Goal: Information Seeking & Learning: Check status

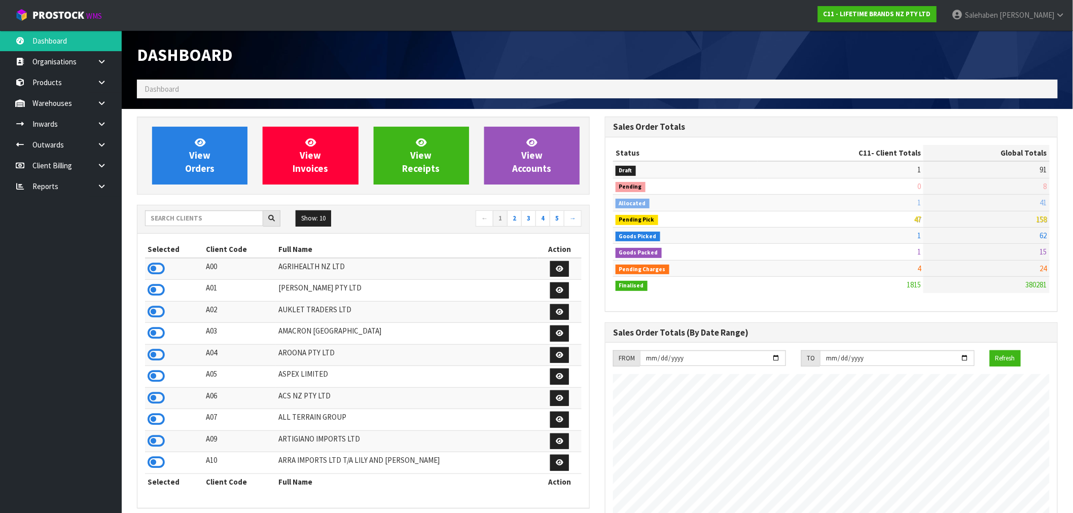
scroll to position [768, 468]
click at [183, 220] on input "text" at bounding box center [204, 218] width 118 height 16
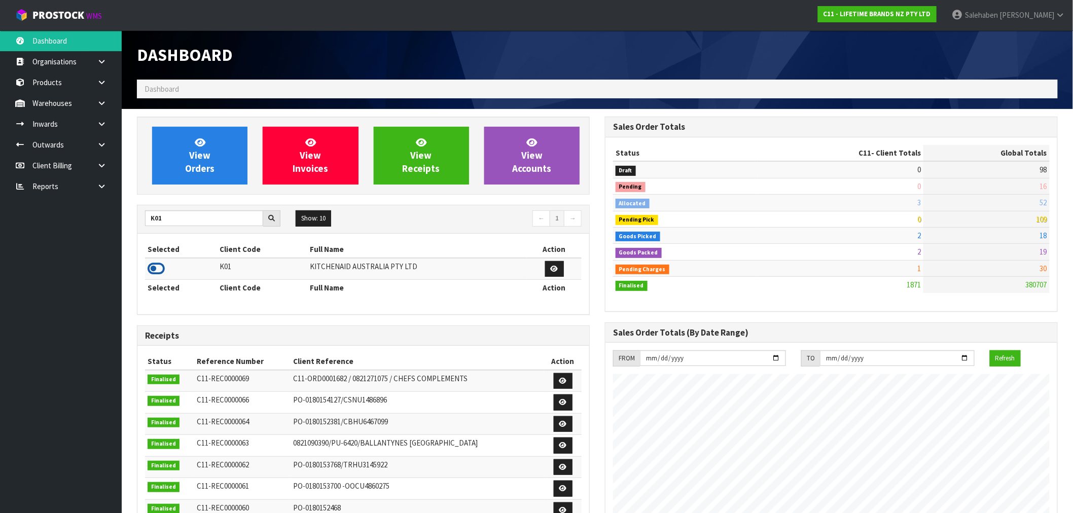
click at [154, 267] on icon at bounding box center [156, 268] width 17 height 15
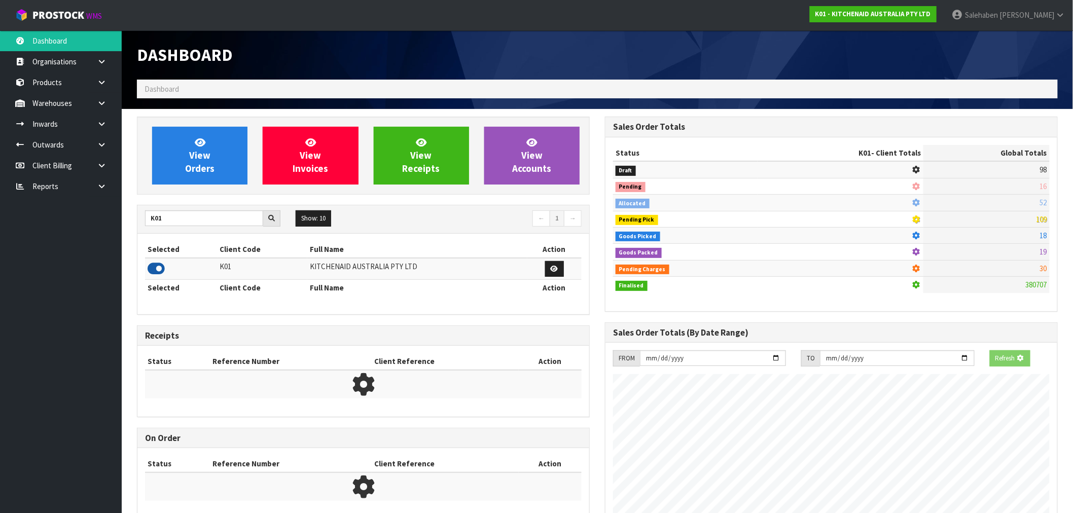
scroll to position [632, 468]
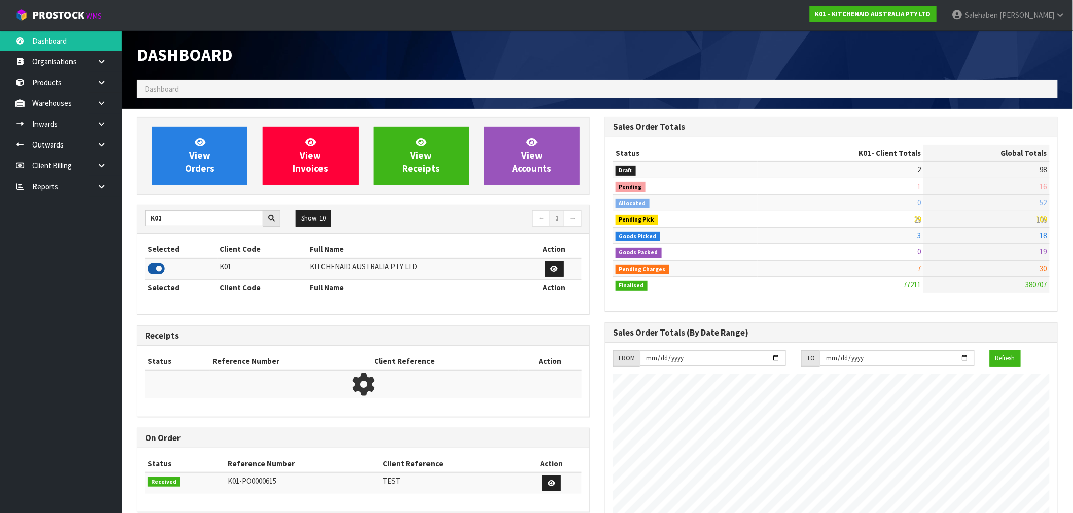
click at [154, 267] on icon at bounding box center [156, 268] width 17 height 15
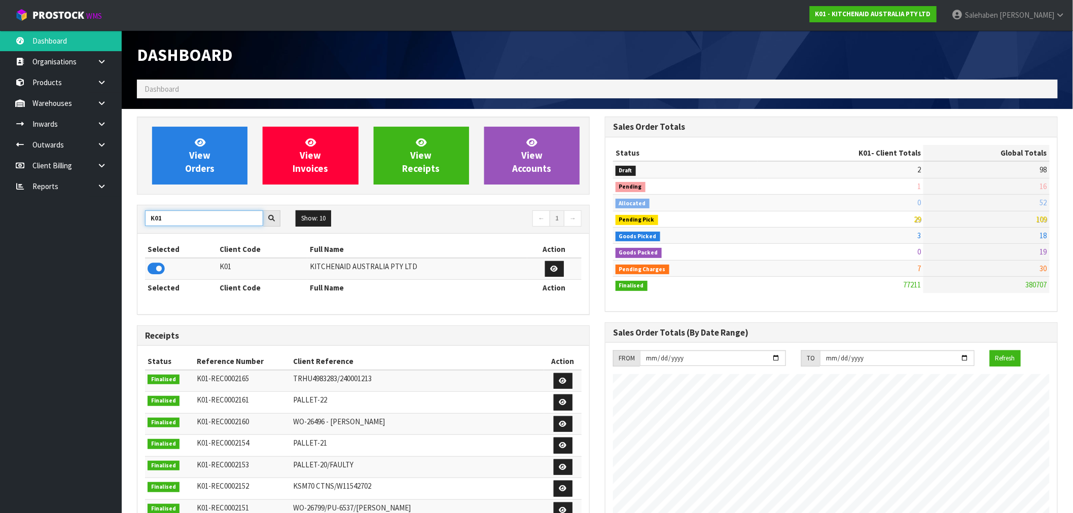
drag, startPoint x: 110, startPoint y: 232, endPoint x: 82, endPoint y: 224, distance: 29.5
click at [87, 228] on body "Toggle navigation ProStock WMS K01 - KITCHENAID AUSTRALIA PTY LTD [PERSON_NAME]…" at bounding box center [536, 256] width 1073 height 513
type input "S08"
click at [159, 270] on icon at bounding box center [156, 268] width 17 height 15
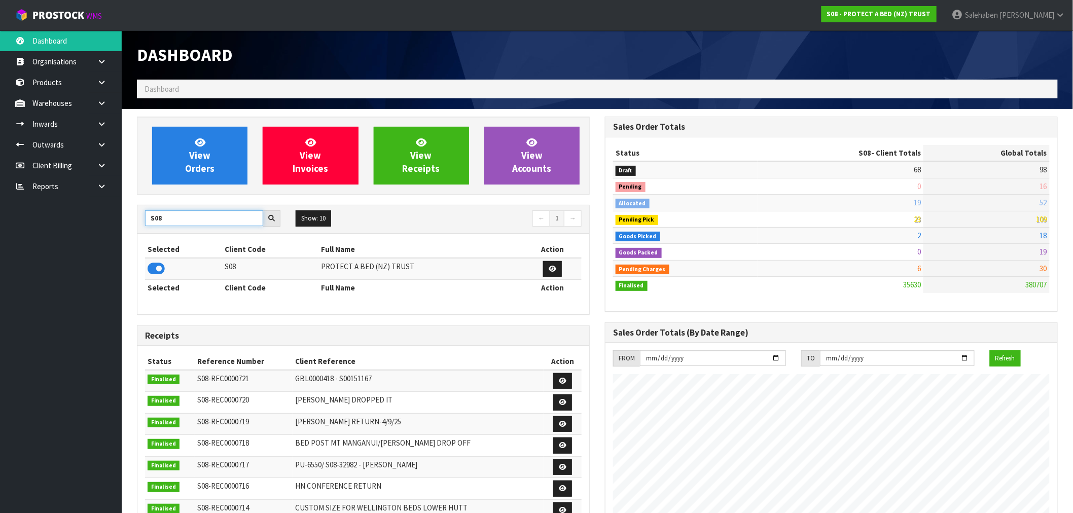
drag, startPoint x: 169, startPoint y: 219, endPoint x: 123, endPoint y: 220, distance: 46.1
click at [123, 220] on section "View Orders View Invoices View Receipts View Accounts S08 Show: 10 5 10 25 50 ←…" at bounding box center [597, 501] width 951 height 784
click at [154, 272] on icon at bounding box center [156, 268] width 17 height 15
drag, startPoint x: 173, startPoint y: 221, endPoint x: 149, endPoint y: 224, distance: 24.5
click at [149, 224] on input "C11" at bounding box center [204, 218] width 118 height 16
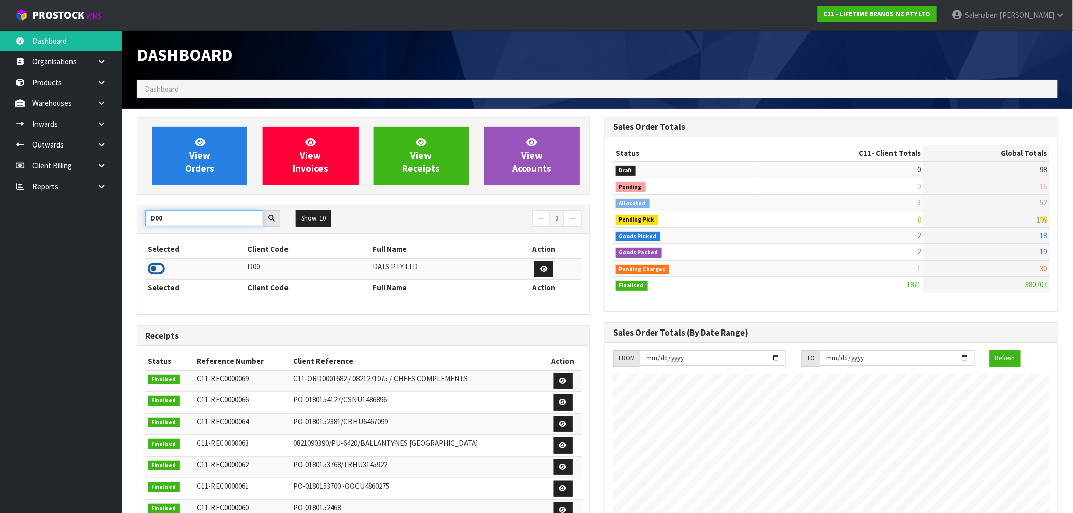
type input "D00"
click at [151, 266] on icon at bounding box center [156, 268] width 17 height 15
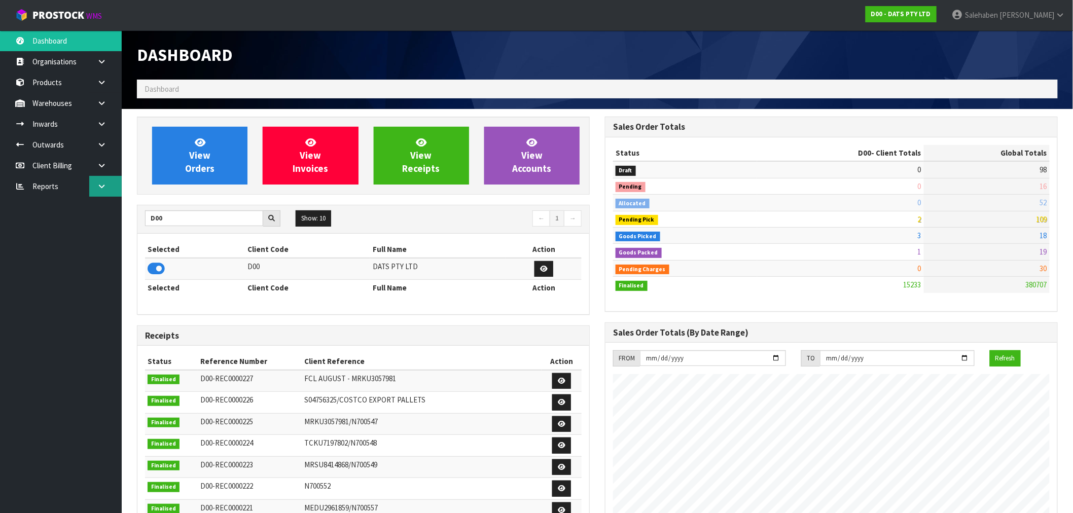
click at [100, 184] on icon at bounding box center [102, 187] width 10 height 8
click at [42, 230] on link "CWL" at bounding box center [61, 228] width 122 height 21
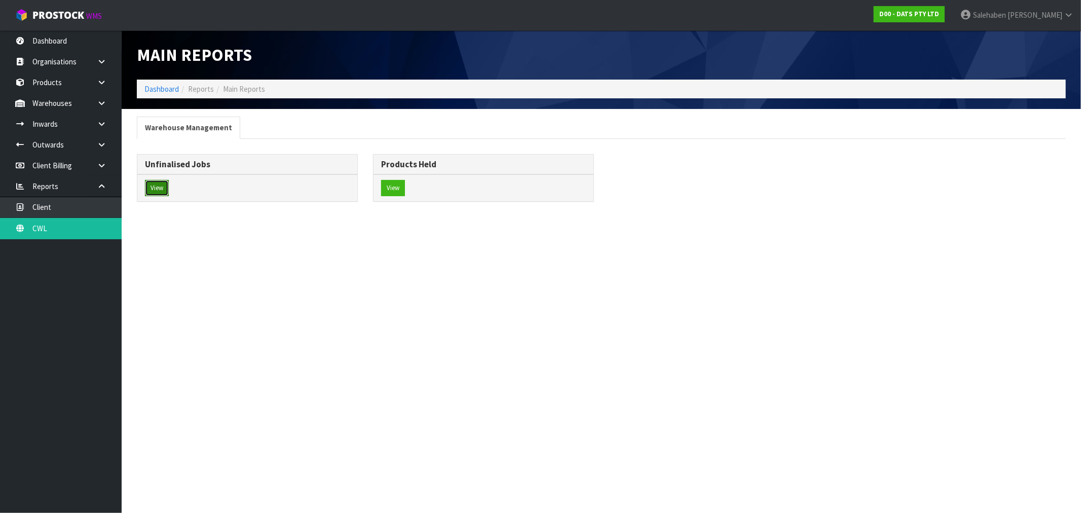
click at [151, 185] on button "View" at bounding box center [157, 188] width 24 height 16
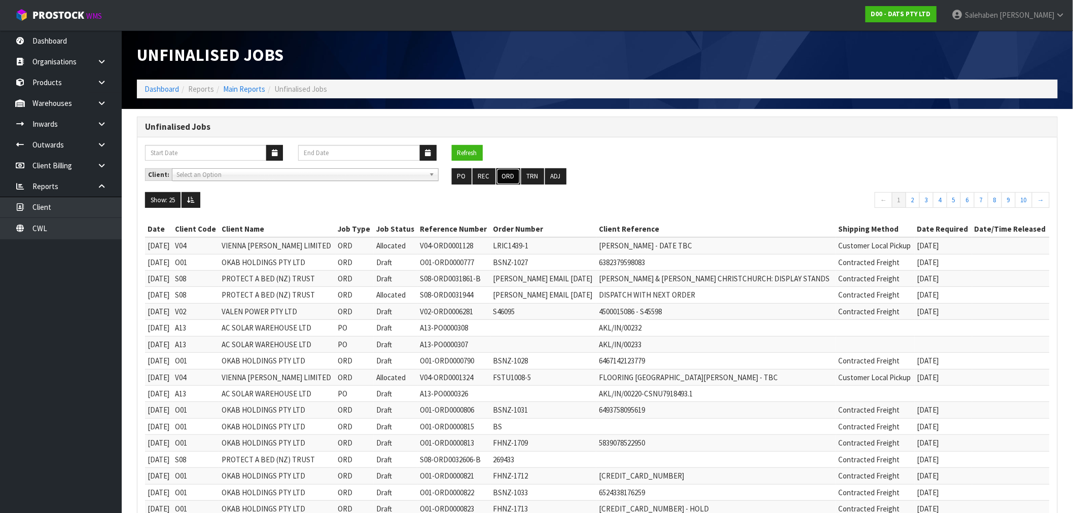
click at [505, 176] on button "ORD" at bounding box center [508, 176] width 24 height 16
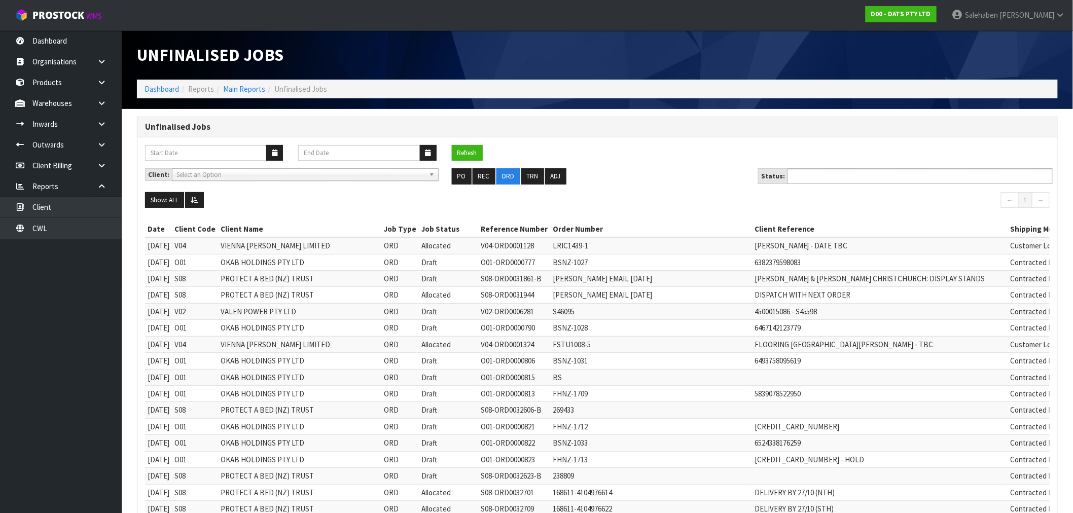
click at [968, 173] on ul at bounding box center [919, 176] width 265 height 16
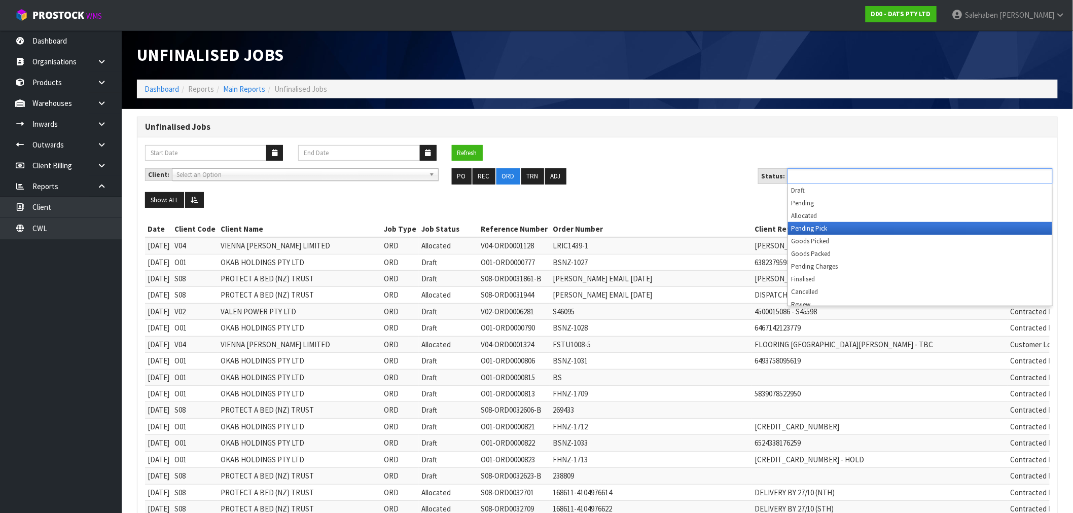
click at [838, 230] on li "Pending Pick" at bounding box center [920, 228] width 264 height 13
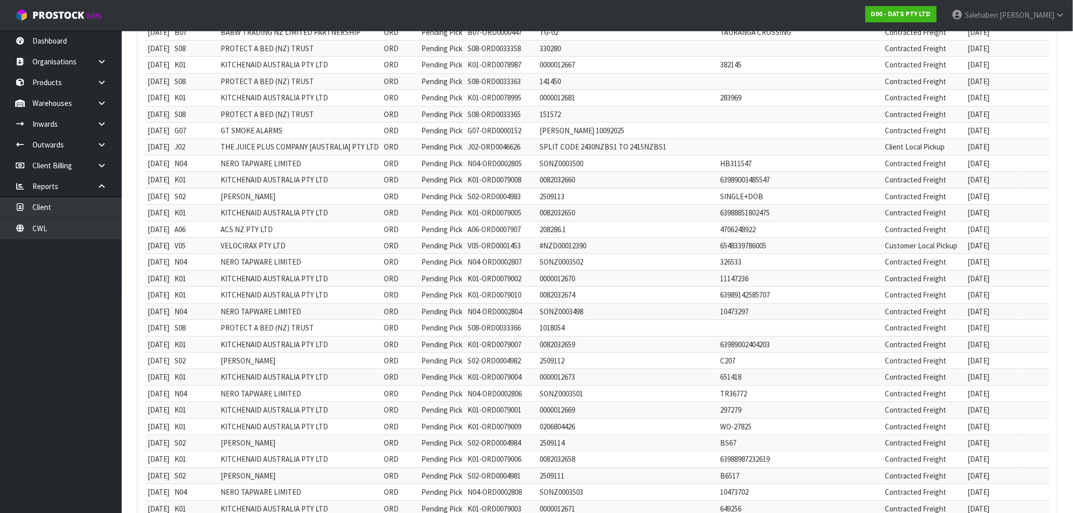
scroll to position [1602, 0]
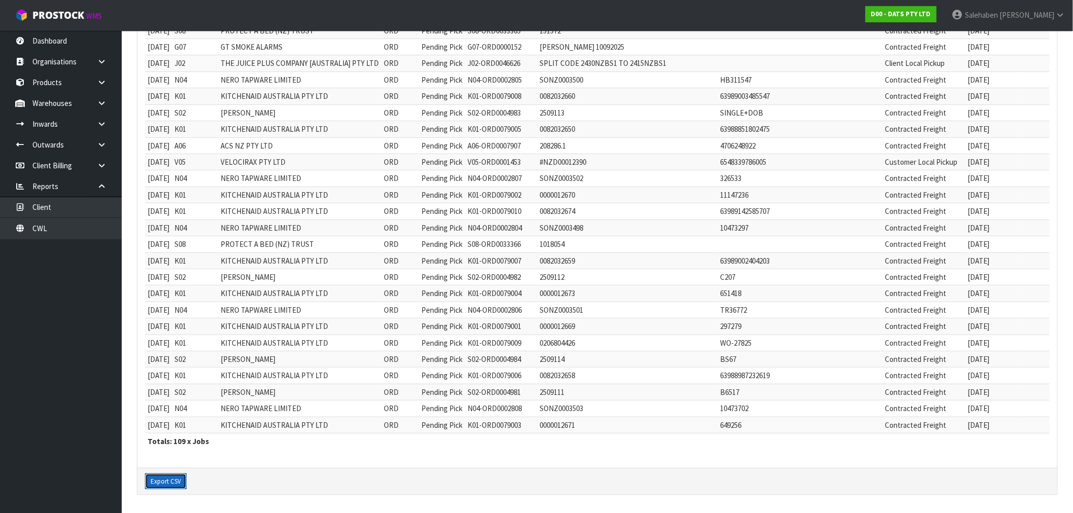
click at [174, 480] on button "Export CSV" at bounding box center [166, 481] width 42 height 16
